Goal: Information Seeking & Learning: Compare options

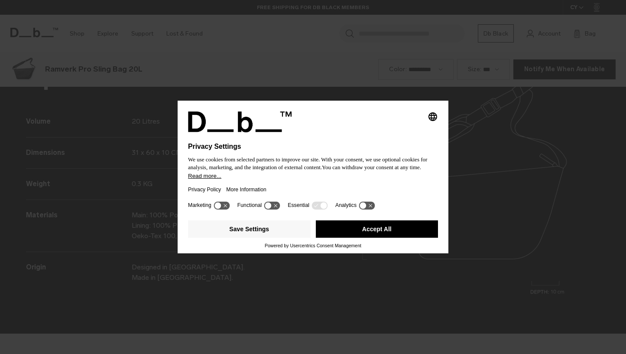
scroll to position [1061, 0]
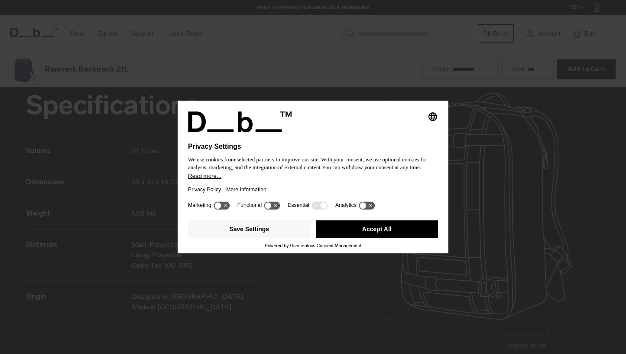
scroll to position [1061, 0]
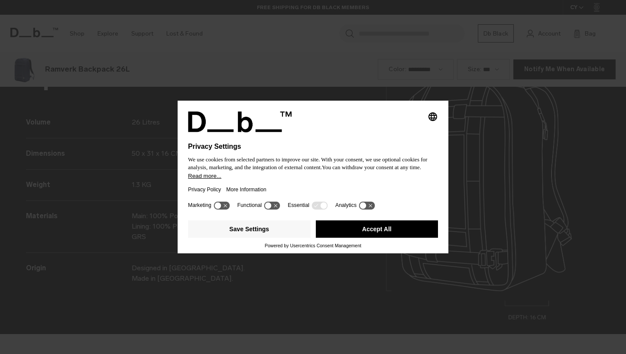
scroll to position [1061, 0]
